Goal: Find specific page/section: Find specific page/section

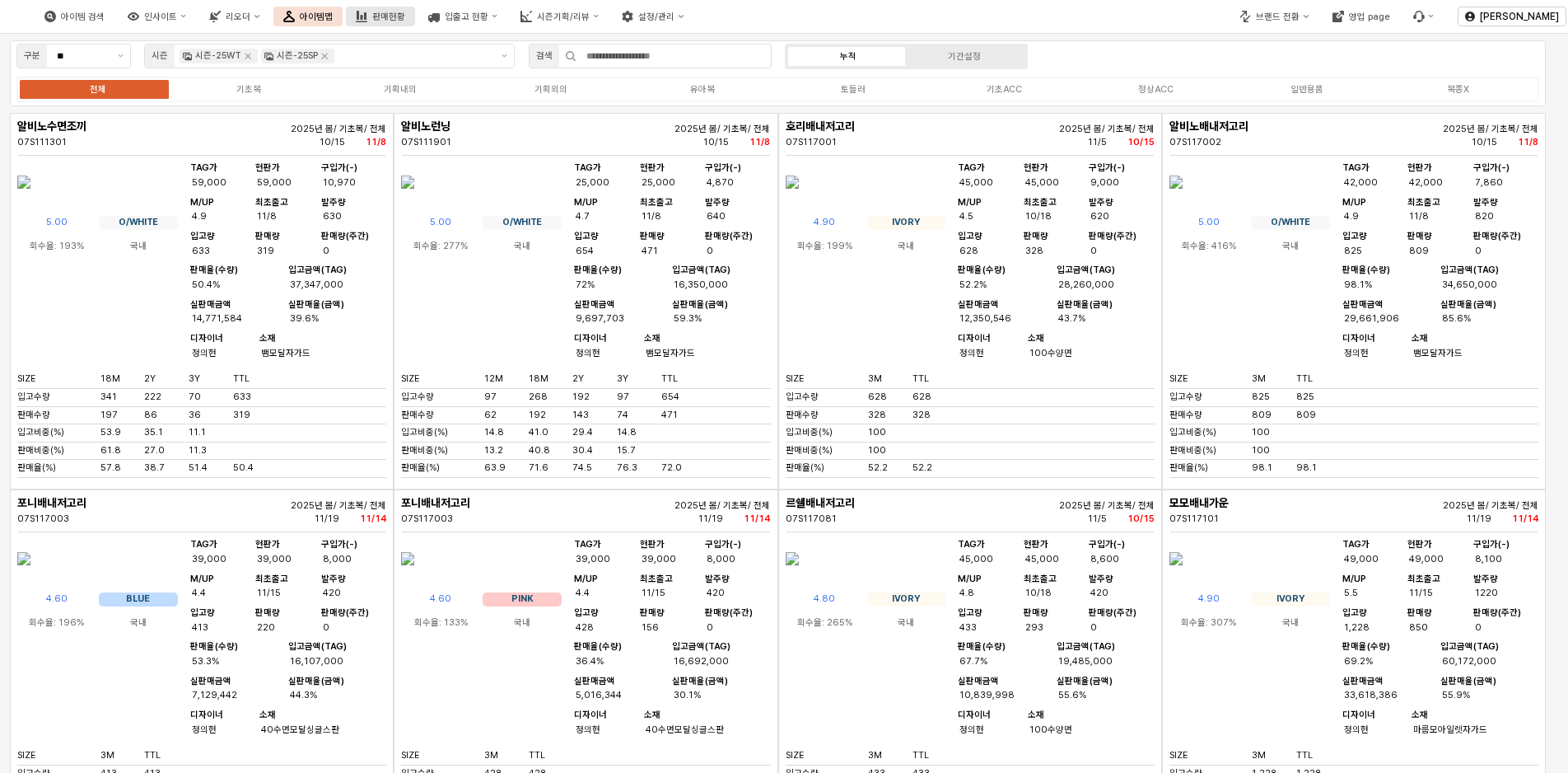
click at [366, 18] on rect "판매현황" at bounding box center [365, 16] width 2 height 7
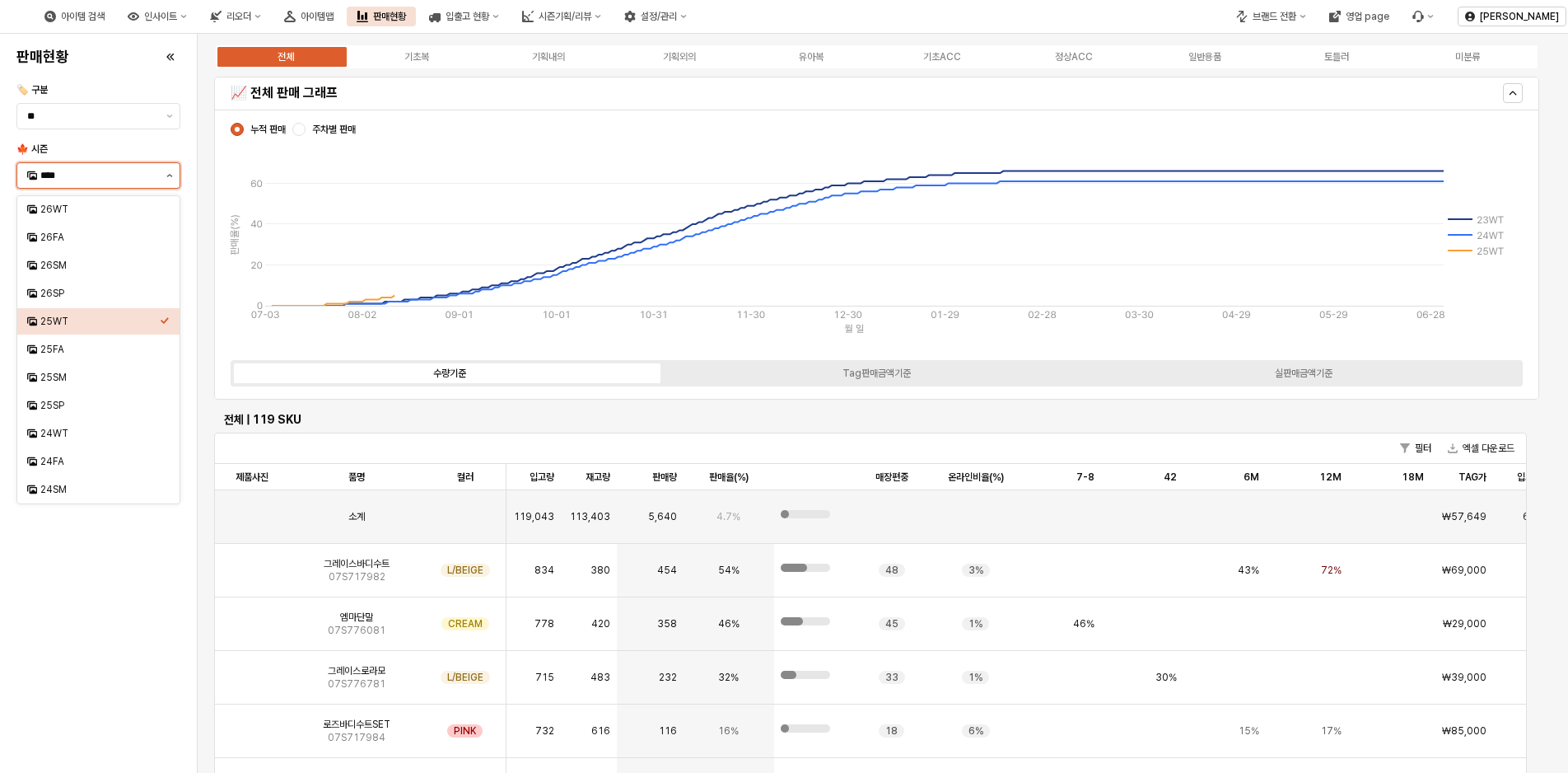
click at [165, 175] on button "제안 사항 표시" at bounding box center [170, 176] width 20 height 25
click at [54, 353] on div "25FA" at bounding box center [99, 349] width 119 height 13
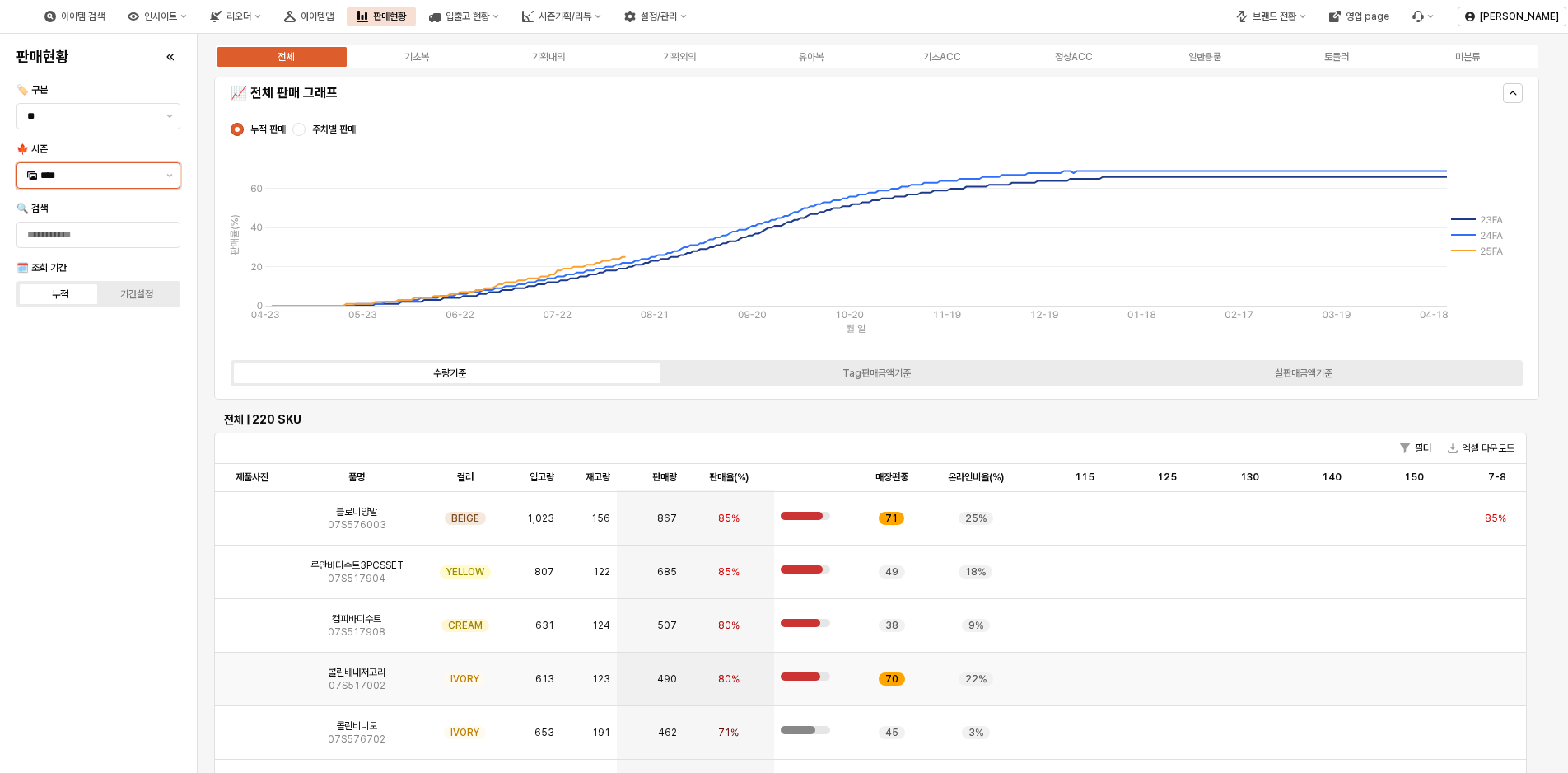
scroll to position [247, 0]
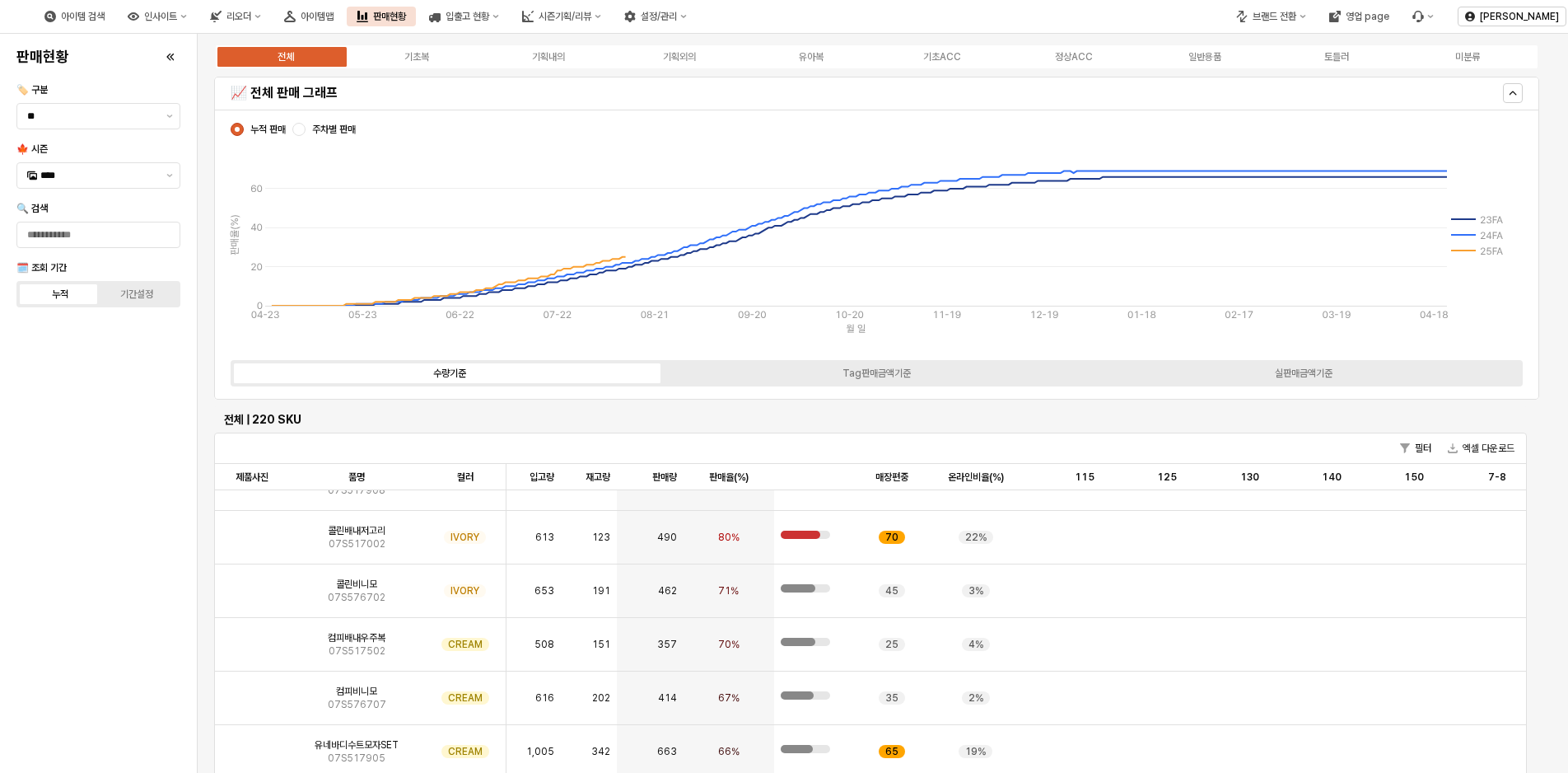
click at [804, 47] on div "전체 기초복 기획내의 기획외의 유아복 기초ACC 정상ACC 일반용품 토들러 미분류" at bounding box center [876, 57] width 1325 height 27
click at [807, 60] on div "유아복" at bounding box center [811, 57] width 25 height 12
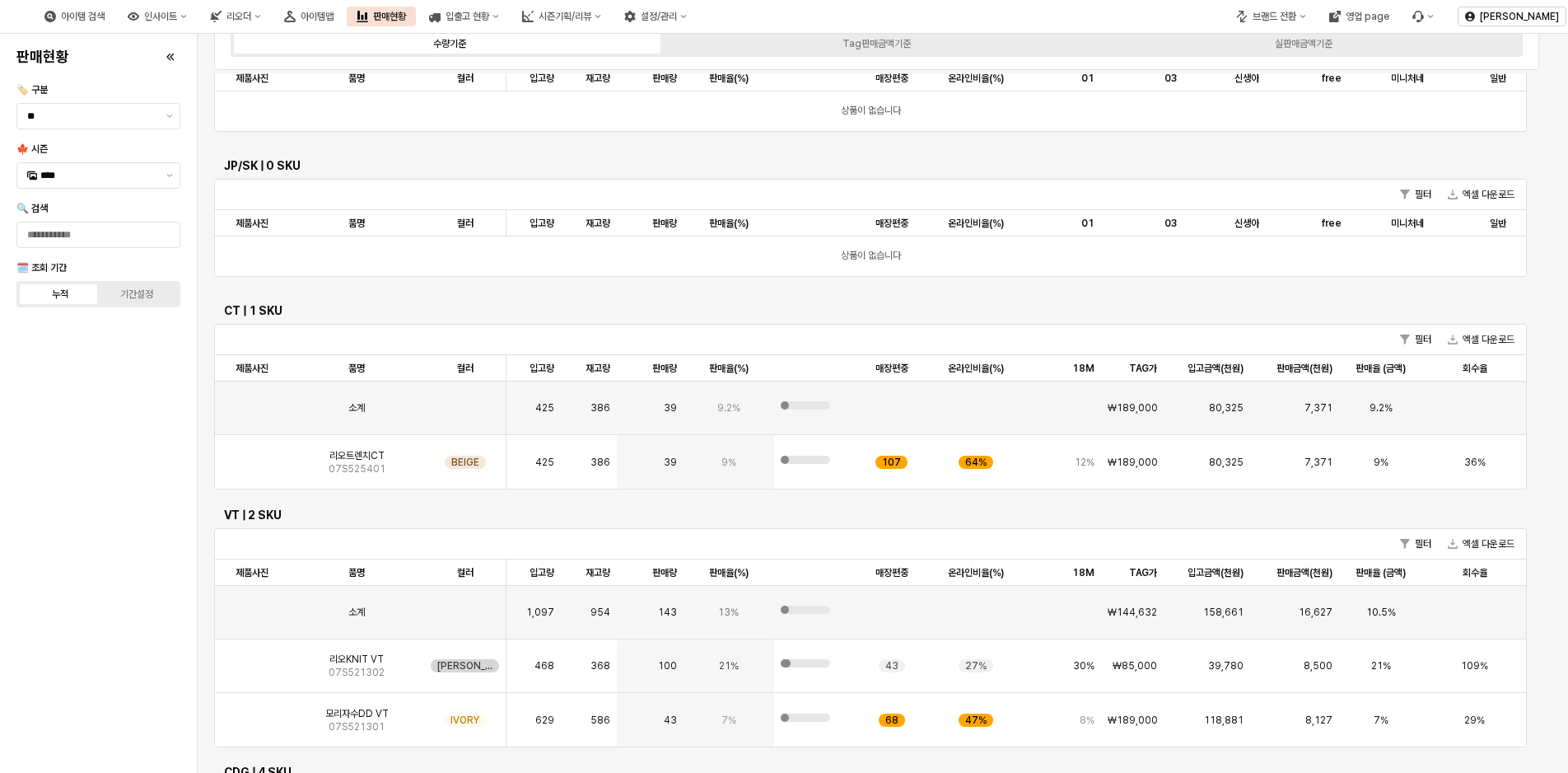
scroll to position [659, 0]
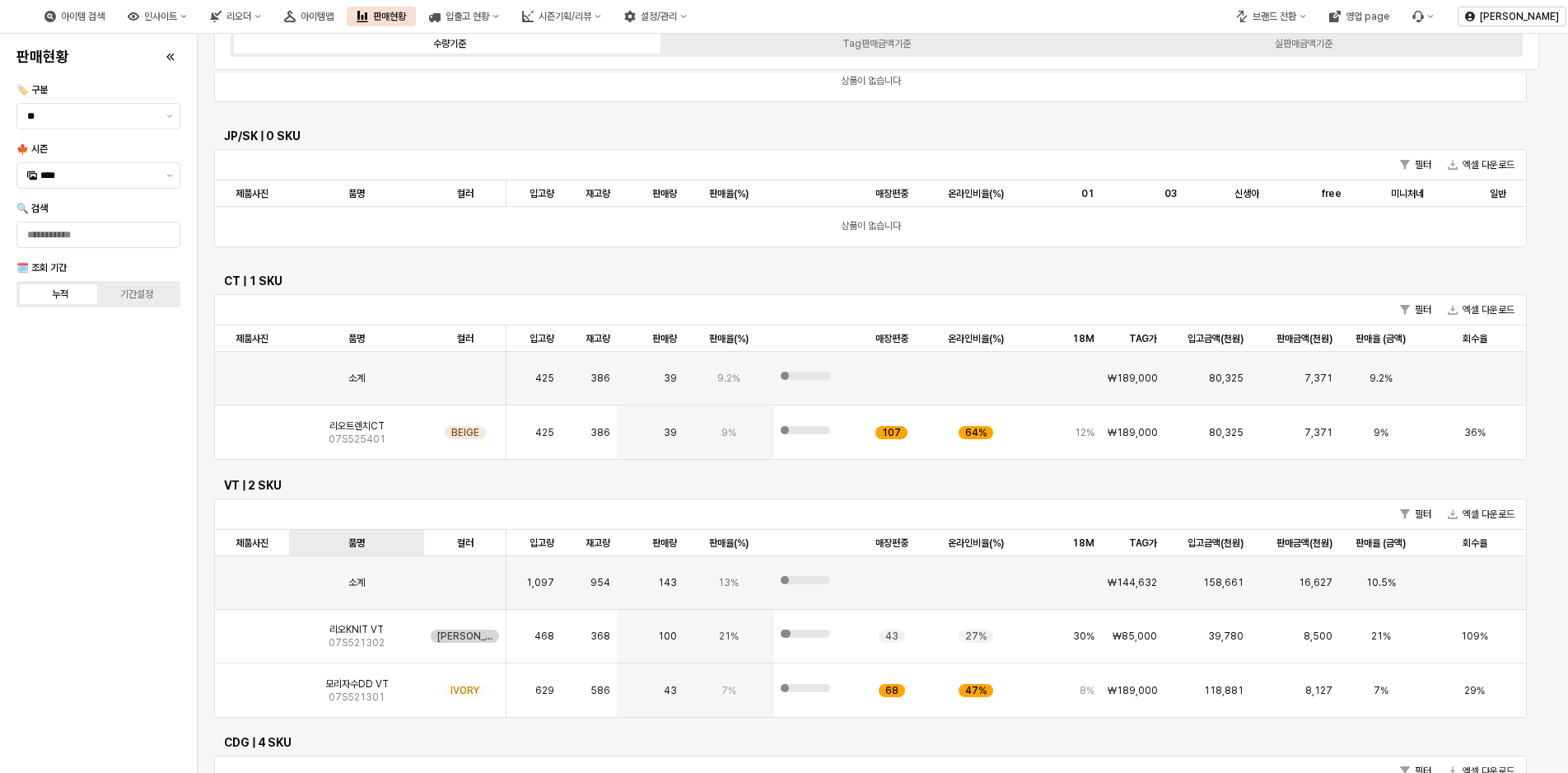
drag, startPoint x: 140, startPoint y: 616, endPoint x: 351, endPoint y: 543, distance: 223.3
click at [147, 614] on div "판매현황 🏷️ 구분 ** 🍁 시즌 **** 🔍 검색 🗓️ 조회 기간 누적 기간설정" at bounding box center [98, 402] width 177 height 726
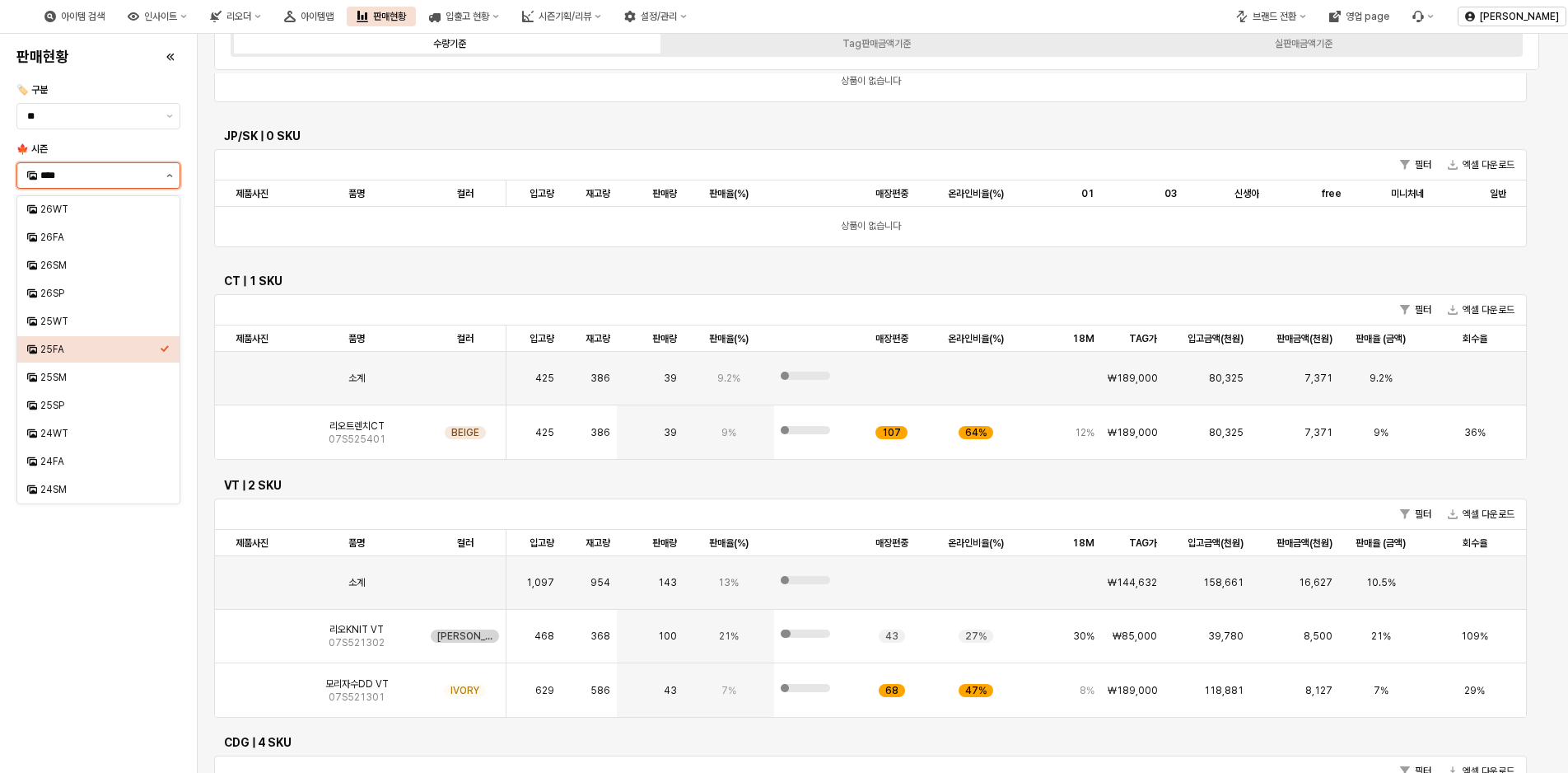
click at [169, 179] on button "제안 사항 표시" at bounding box center [170, 176] width 20 height 25
click at [57, 462] on div "24FA" at bounding box center [99, 461] width 119 height 13
type input "****"
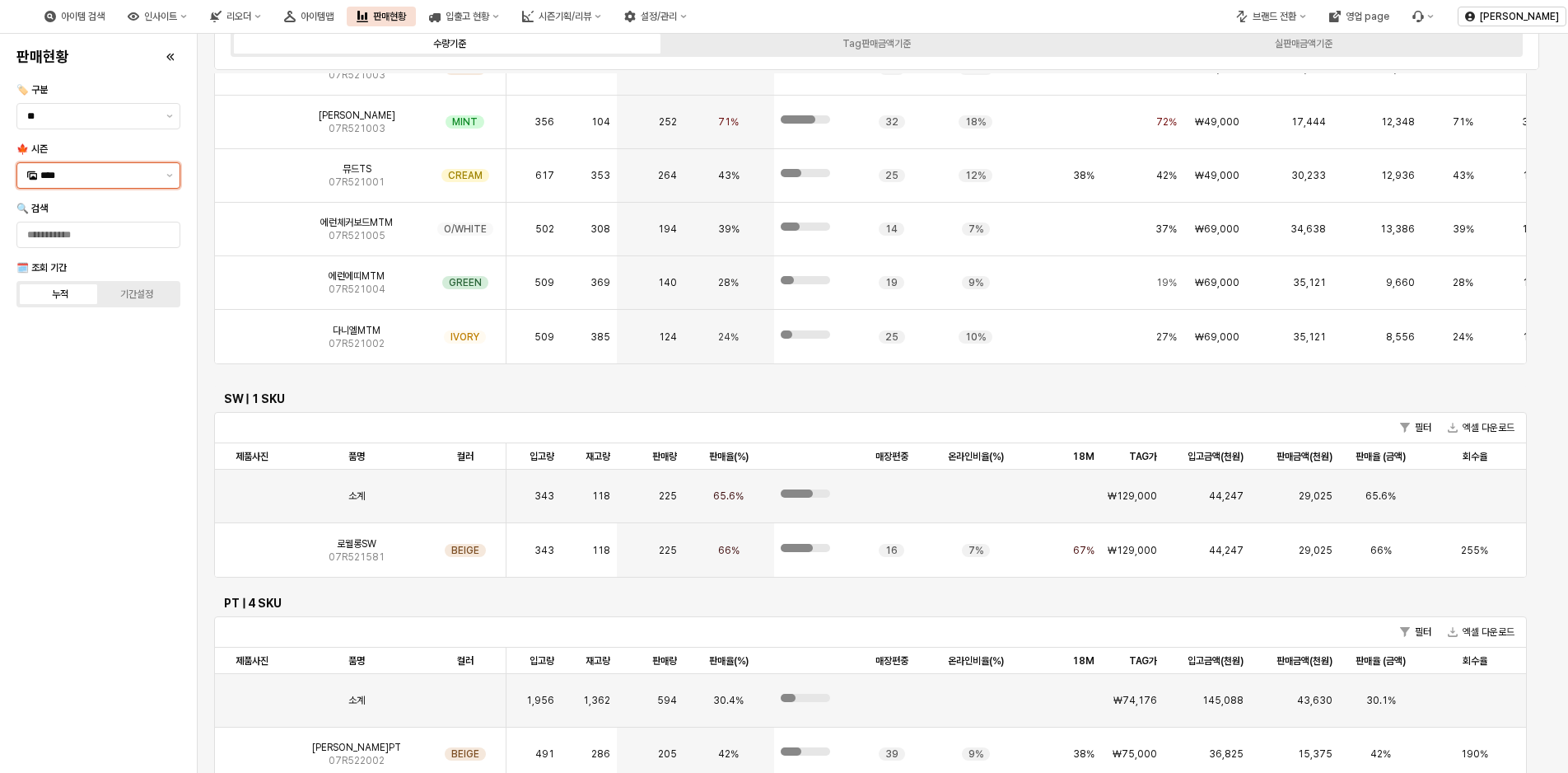
scroll to position [2224, 0]
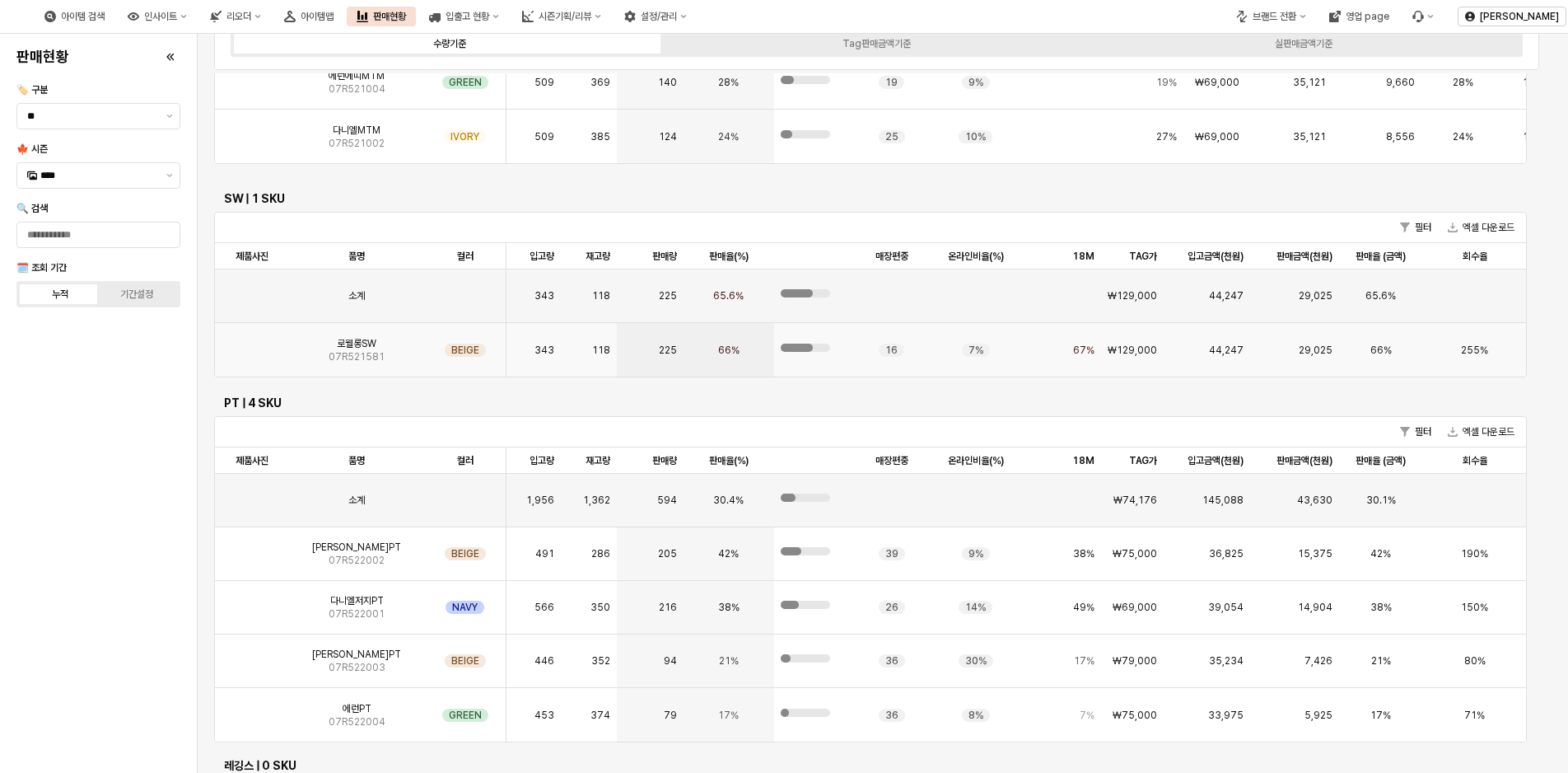
click at [338, 347] on span "로웰롱SW" at bounding box center [356, 343] width 39 height 13
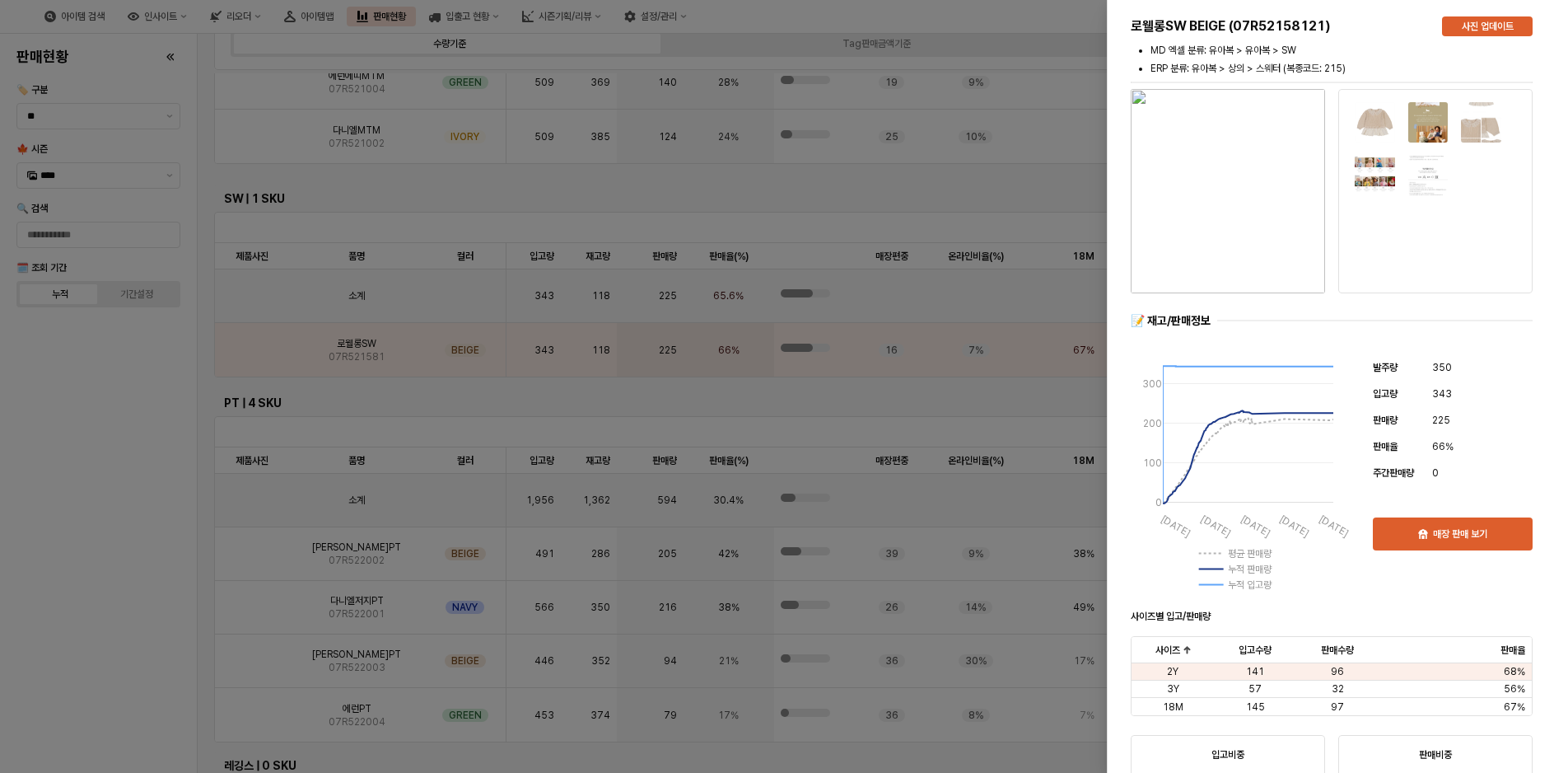
click at [1284, 171] on img "button" at bounding box center [1227, 191] width 194 height 204
click at [10, 441] on div at bounding box center [784, 386] width 1568 height 773
